Goal: Register for event/course

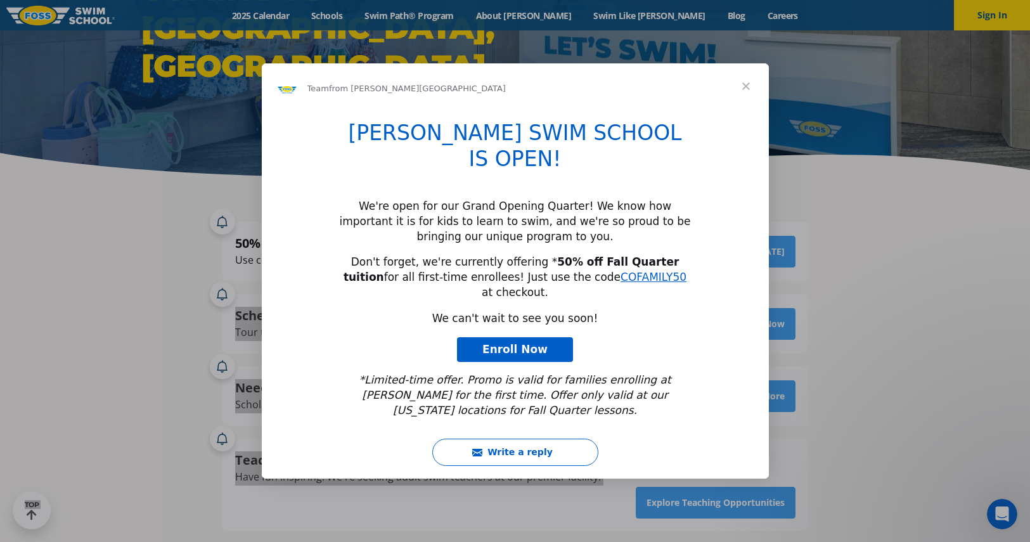
drag, startPoint x: 341, startPoint y: 263, endPoint x: 291, endPoint y: 263, distance: 50.1
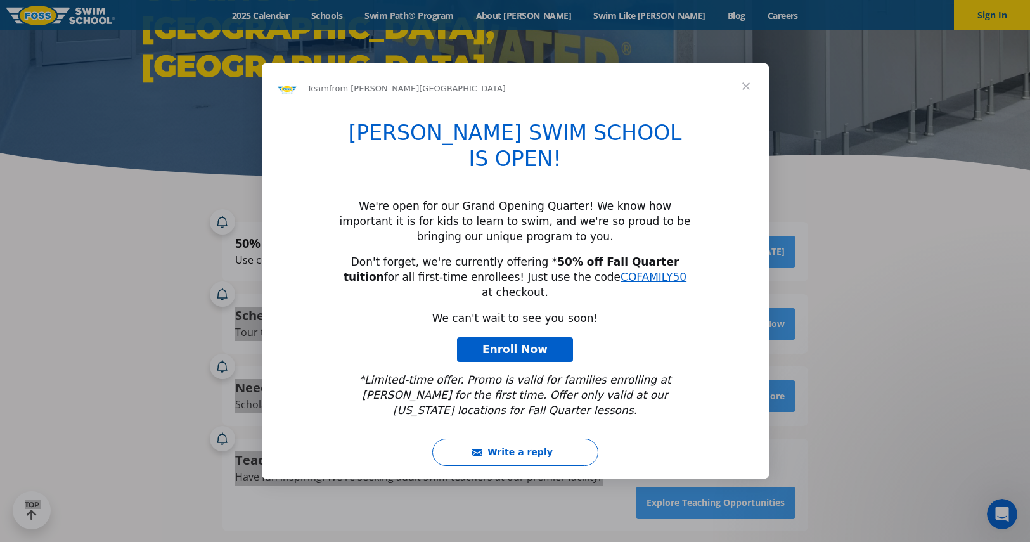
click at [736, 109] on span "Close" at bounding box center [747, 86] width 46 height 46
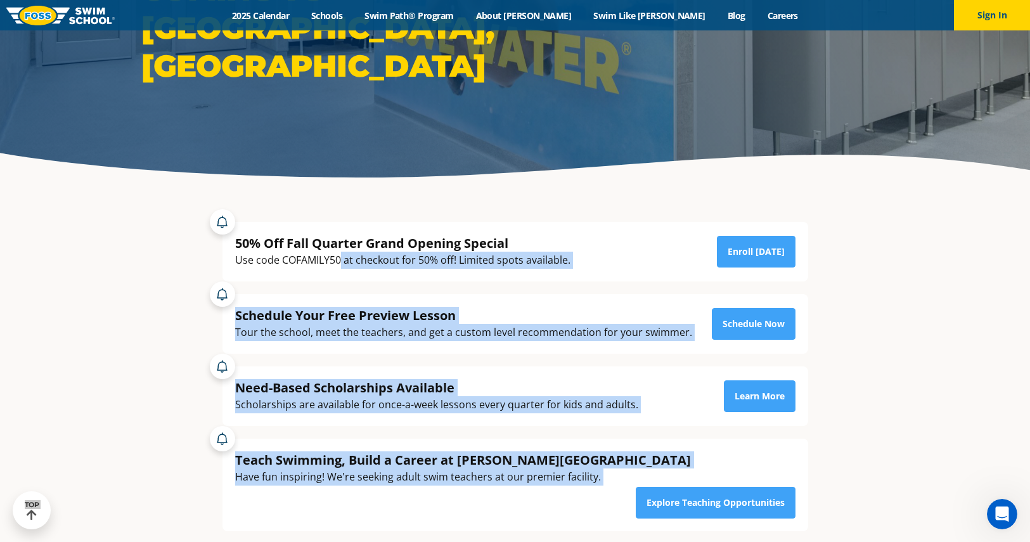
click at [341, 259] on div "Use code COFAMILY50 at checkout for 50% off! Limited spots available." at bounding box center [402, 260] width 335 height 17
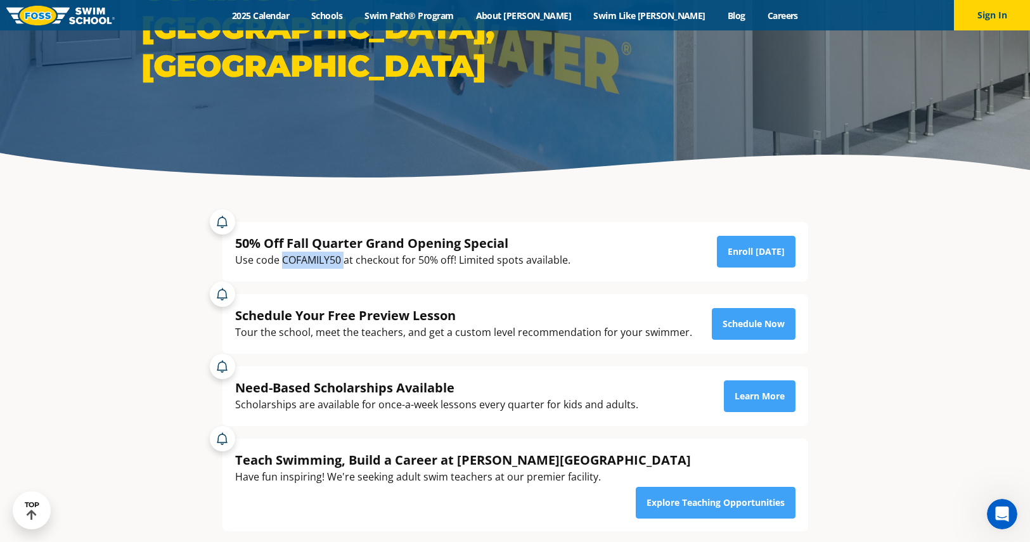
drag, startPoint x: 341, startPoint y: 259, endPoint x: 295, endPoint y: 262, distance: 45.7
click at [295, 262] on div "Use code COFAMILY50 at checkout for 50% off! Limited spots available." at bounding box center [402, 260] width 335 height 17
click at [748, 247] on link "Enroll [DATE]" at bounding box center [756, 252] width 79 height 32
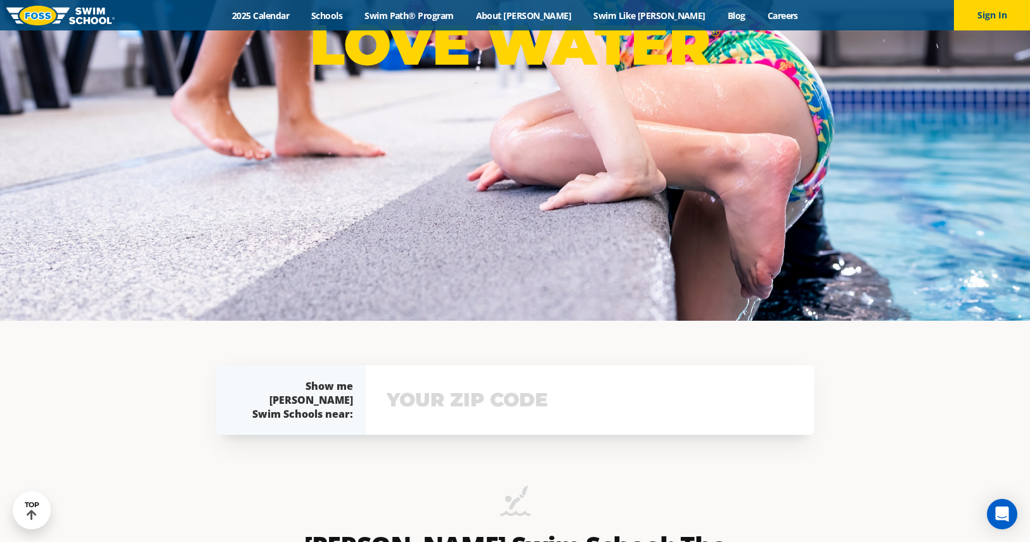
click at [481, 400] on input "text" at bounding box center [590, 400] width 413 height 37
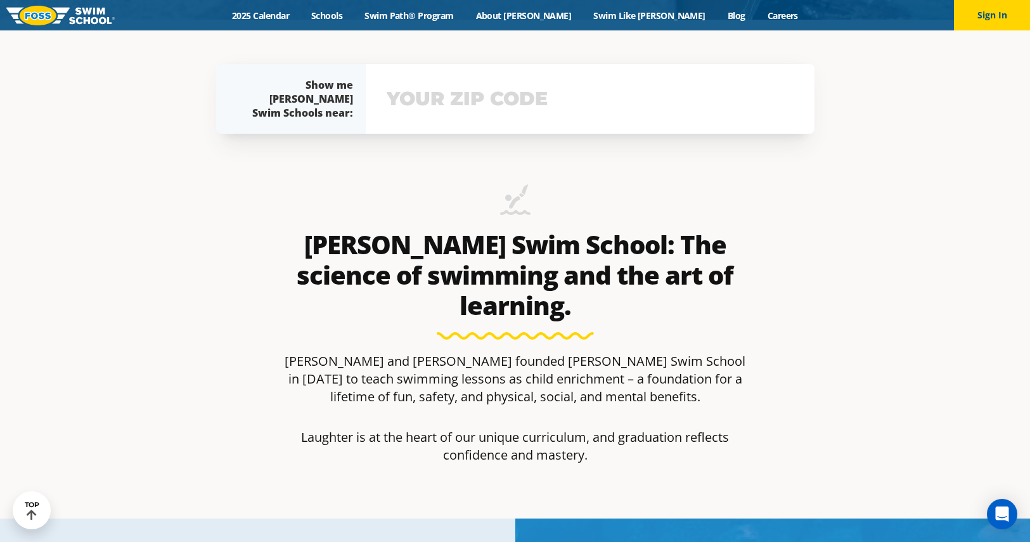
scroll to position [523, 0]
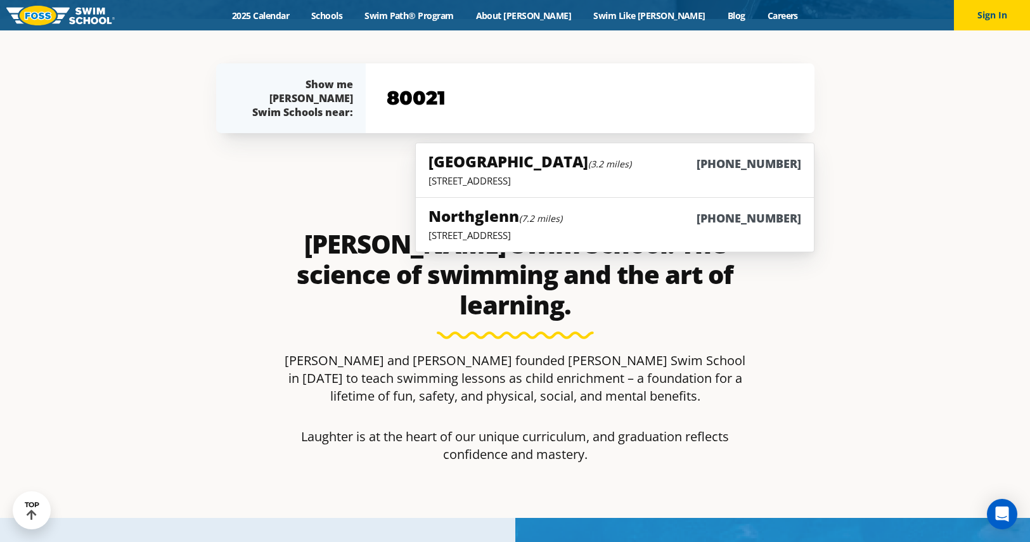
type input "80021"
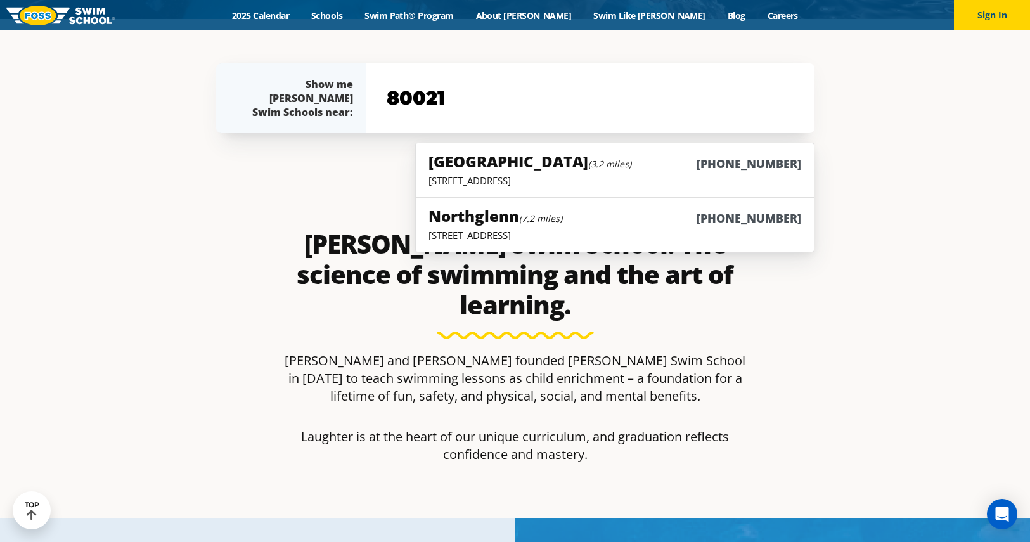
click at [865, 172] on section "Foss Swim School: The science of swimming and the art of learning. Jon and Susa…" at bounding box center [515, 329] width 761 height 379
click at [641, 177] on p "6815 W. 88th Avenue, Westminster, CO 80020" at bounding box center [615, 180] width 372 height 13
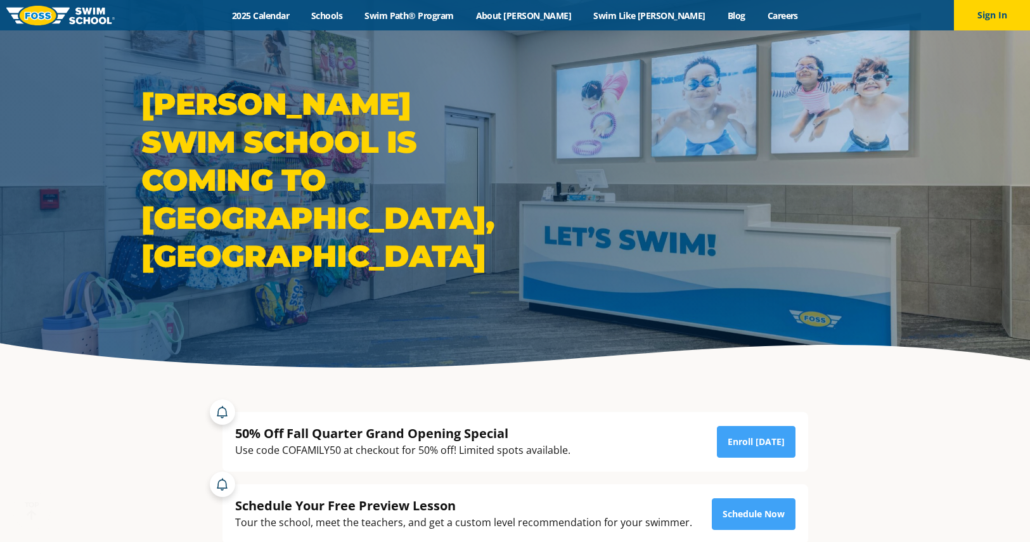
scroll to position [230, 0]
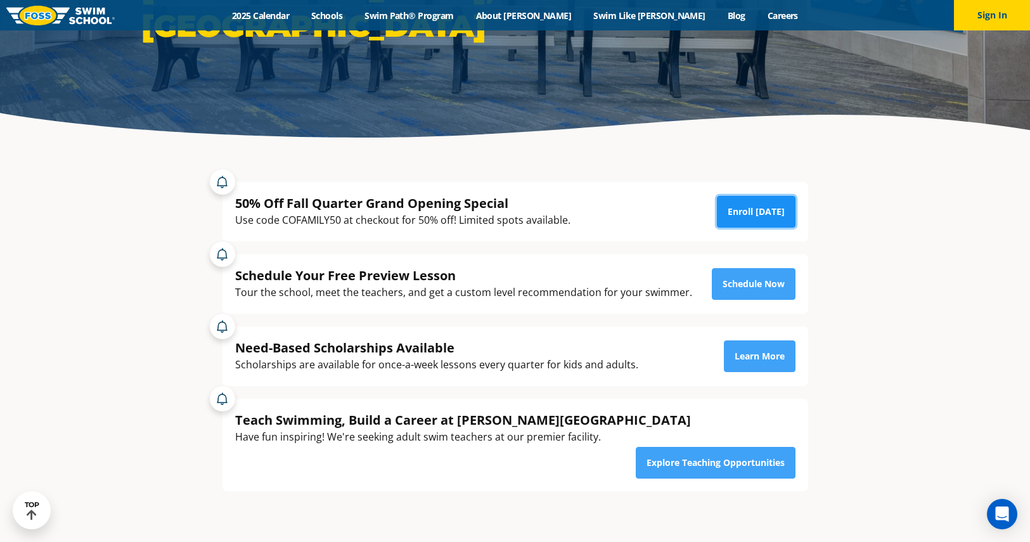
click at [734, 211] on link "Enroll [DATE]" at bounding box center [756, 212] width 79 height 32
